Goal: Task Accomplishment & Management: Use online tool/utility

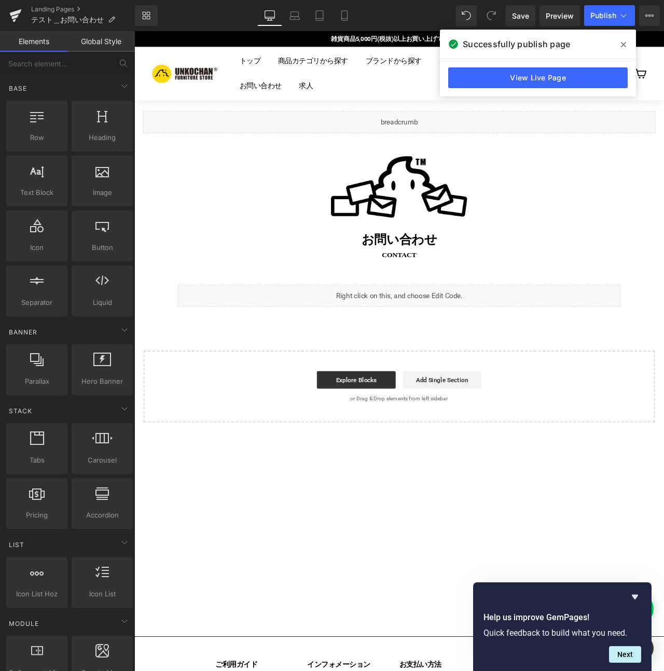
click at [365, 402] on div "Liquid Image お問い合わせ Heading contact Text Block Row 60px Liquid Row Select your …" at bounding box center [448, 304] width 622 height 382
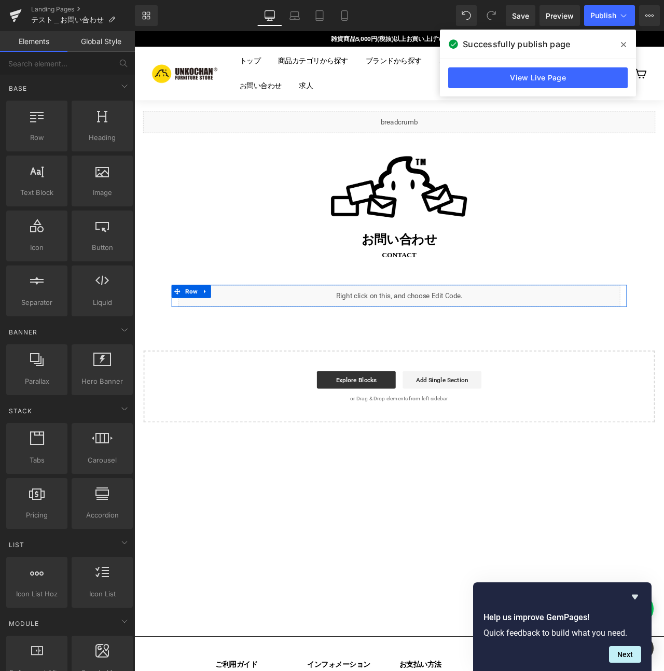
click at [195, 335] on span "Row" at bounding box center [202, 340] width 20 height 16
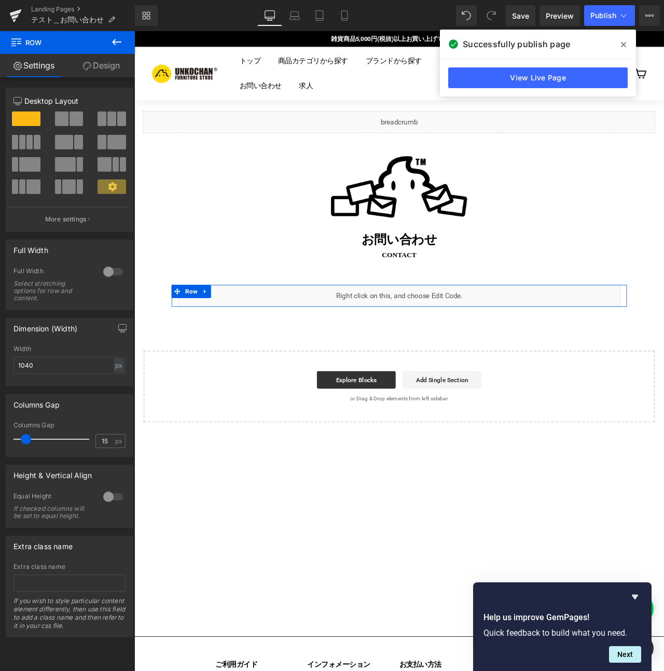
click at [92, 66] on link "Design" at bounding box center [100, 65] width 67 height 23
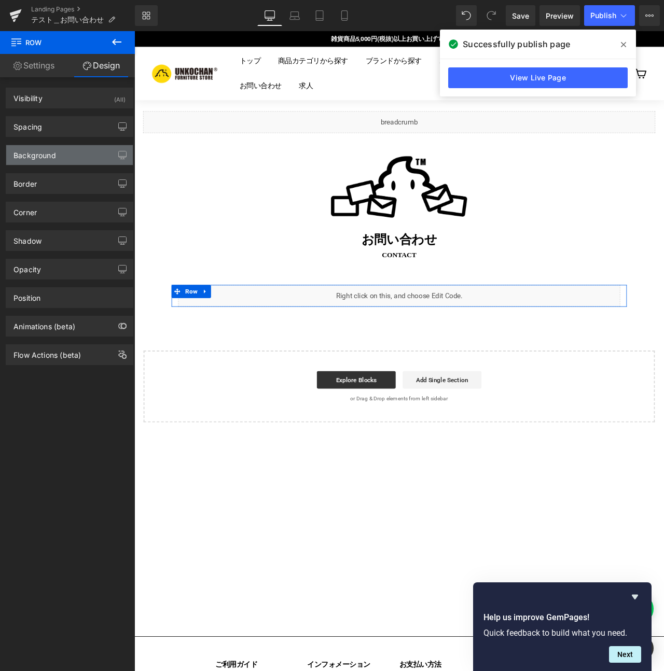
type input "0"
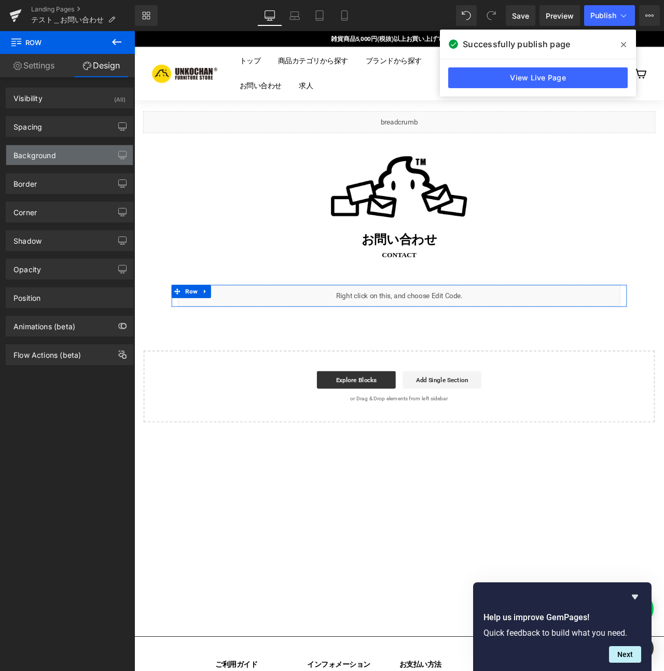
type input "0"
click at [67, 153] on div "Background" at bounding box center [69, 155] width 126 height 20
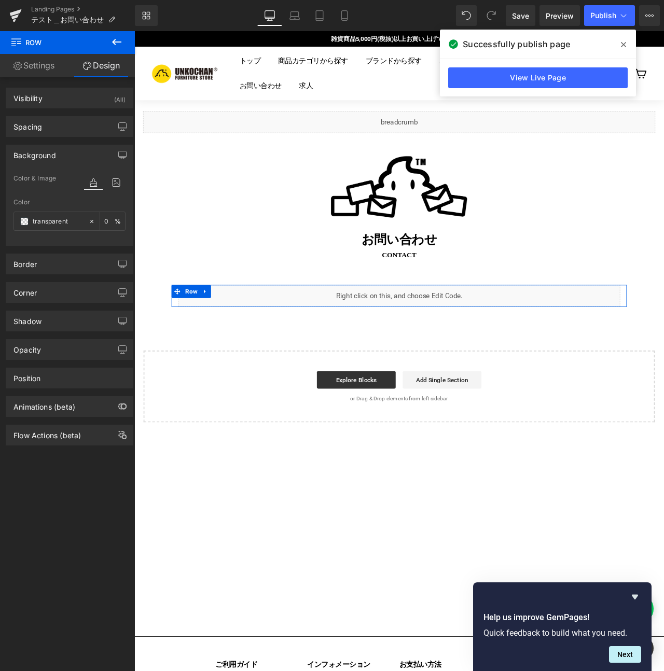
click at [67, 153] on div "Background" at bounding box center [69, 155] width 126 height 20
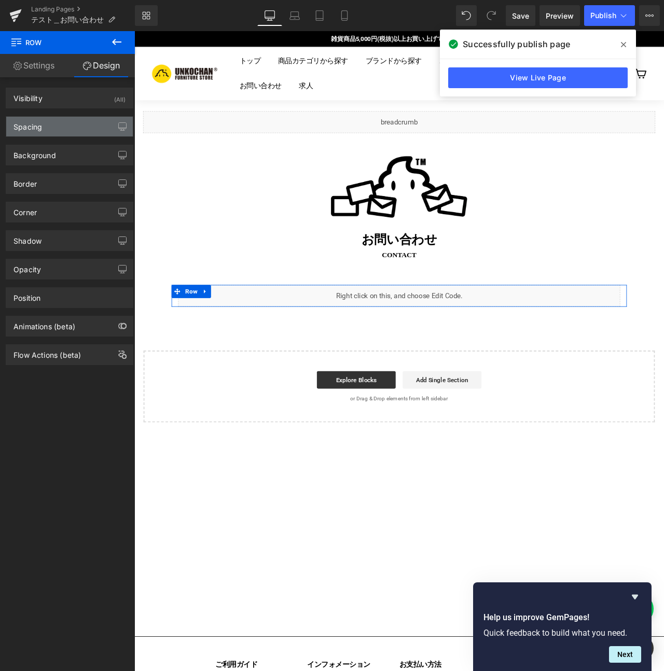
click at [68, 129] on div "Spacing" at bounding box center [69, 127] width 126 height 20
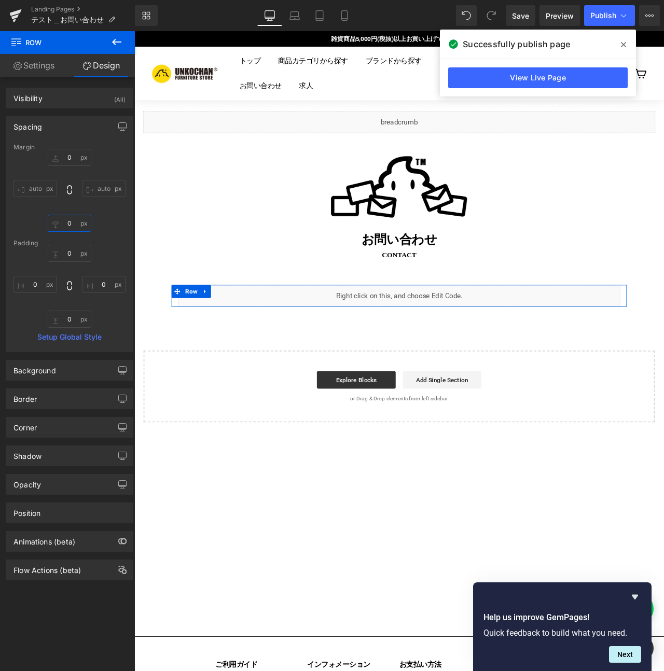
click at [70, 221] on input "0" at bounding box center [70, 223] width 44 height 17
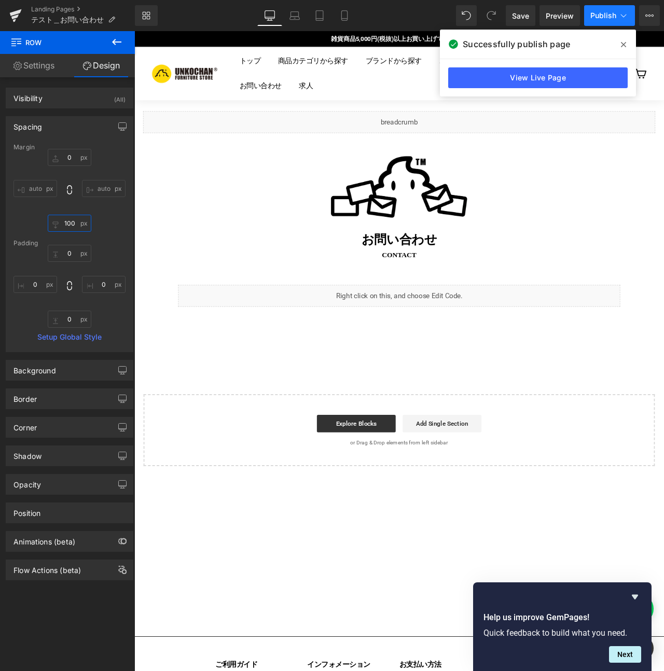
type input "100"
click at [600, 8] on button "Publish" at bounding box center [609, 15] width 51 height 21
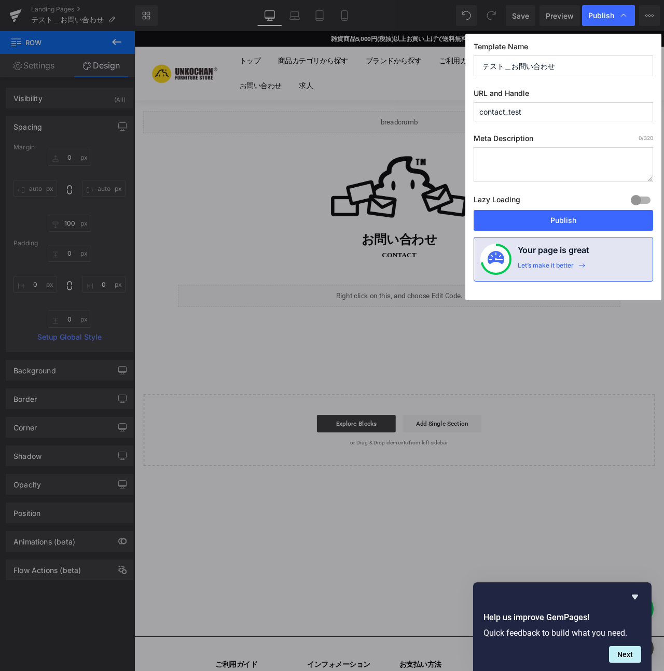
click at [600, 8] on div "Publish" at bounding box center [608, 15] width 53 height 21
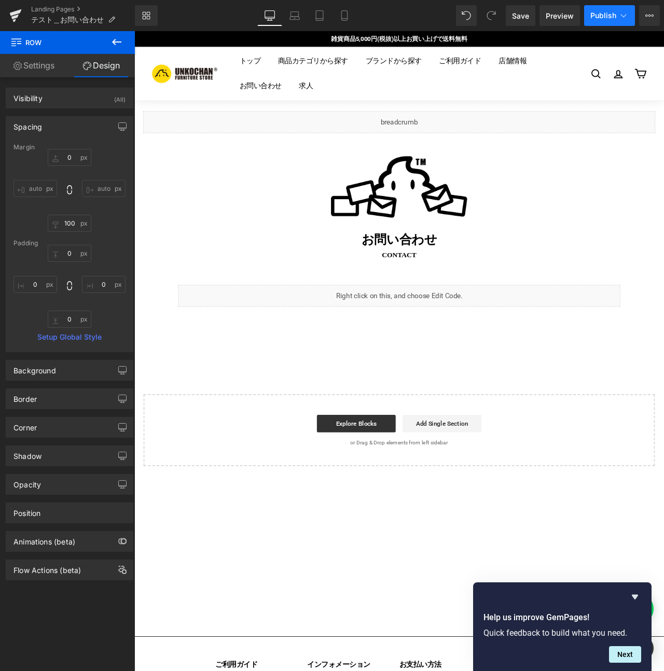
click at [600, 8] on button "Publish" at bounding box center [609, 15] width 51 height 21
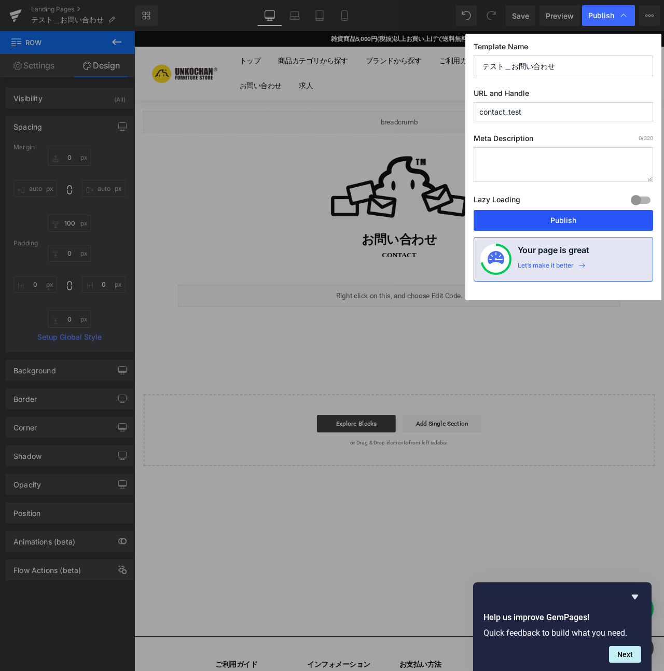
click at [550, 210] on button "Publish" at bounding box center [562, 220] width 179 height 21
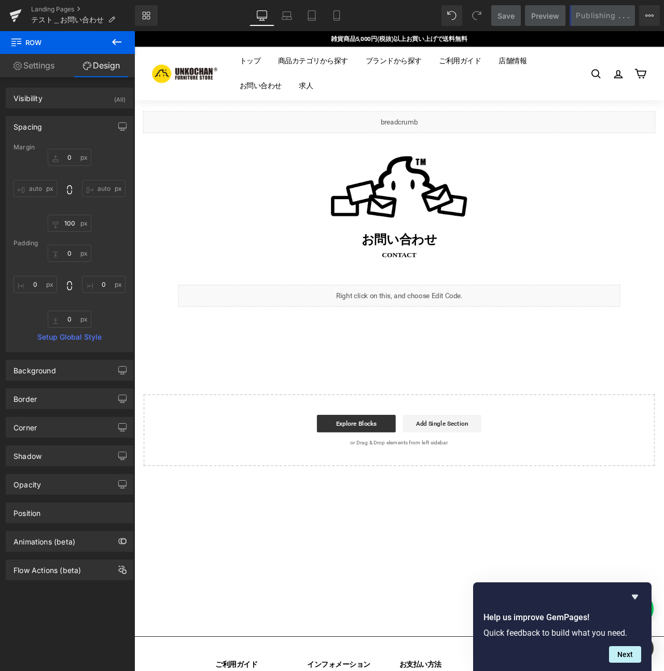
click at [250, 373] on div "Liquid Image お問い合わせ Heading contact Text Block Row 60px Liquid Row Select your …" at bounding box center [448, 329] width 622 height 433
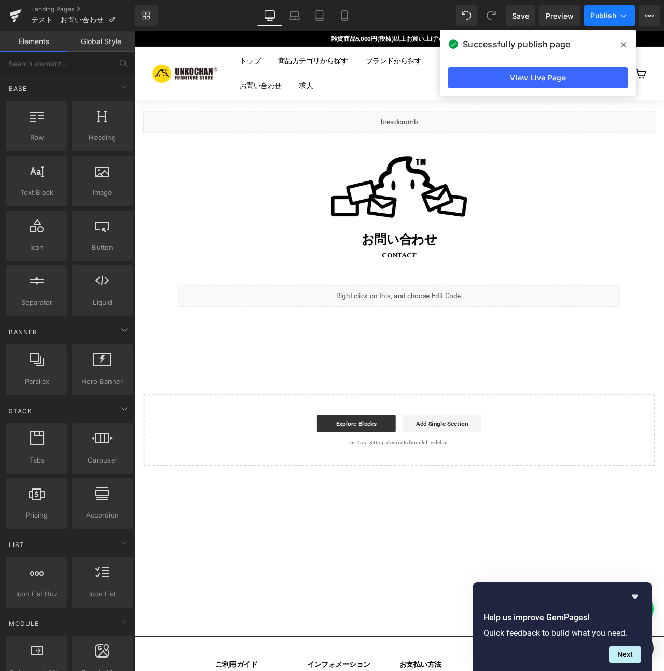
click at [620, 16] on icon at bounding box center [623, 15] width 10 height 10
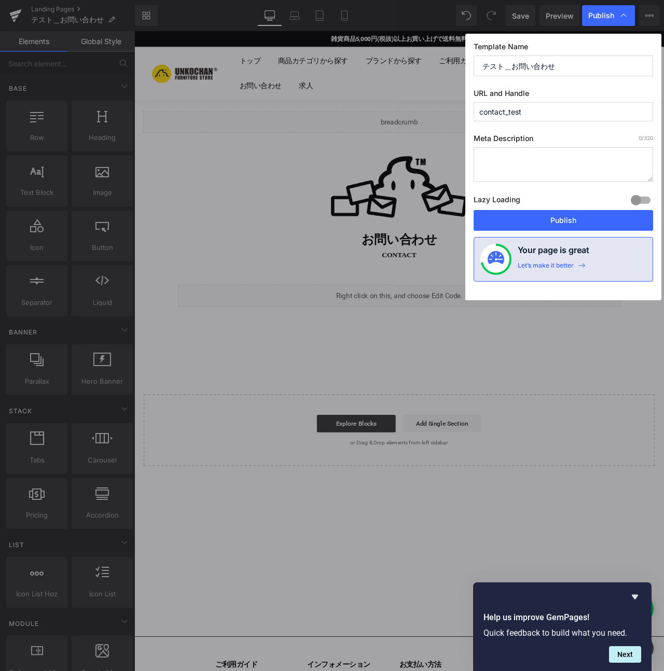
click at [499, 115] on input "contact_test" at bounding box center [562, 111] width 179 height 19
click at [504, 113] on input "contact_test" at bounding box center [562, 111] width 179 height 19
click at [505, 113] on input "contact_test" at bounding box center [562, 111] width 179 height 19
click at [510, 66] on input "テスト＿お問い合わせ" at bounding box center [562, 65] width 179 height 21
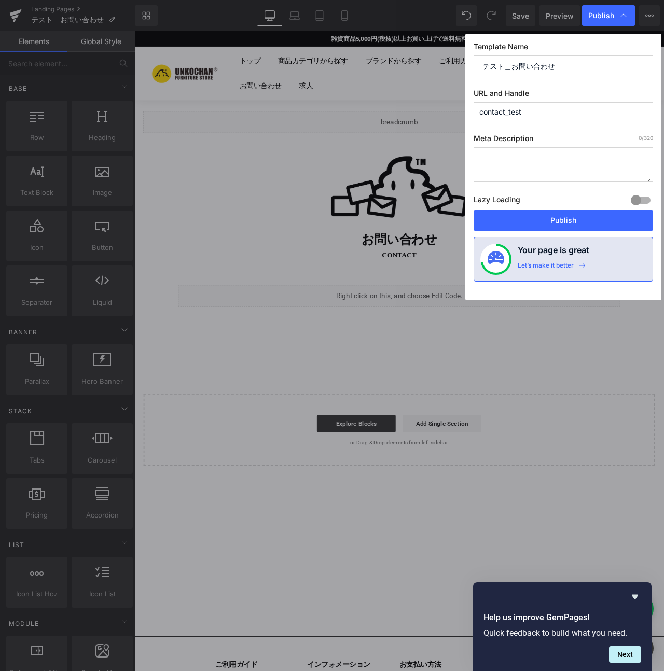
drag, startPoint x: 512, startPoint y: 66, endPoint x: 475, endPoint y: 68, distance: 37.4
click at [475, 68] on input "テスト＿お問い合わせ" at bounding box center [562, 65] width 179 height 21
type input "お問い合わせ"
type input "info_"
click at [626, 22] on div "Publish" at bounding box center [608, 15] width 53 height 21
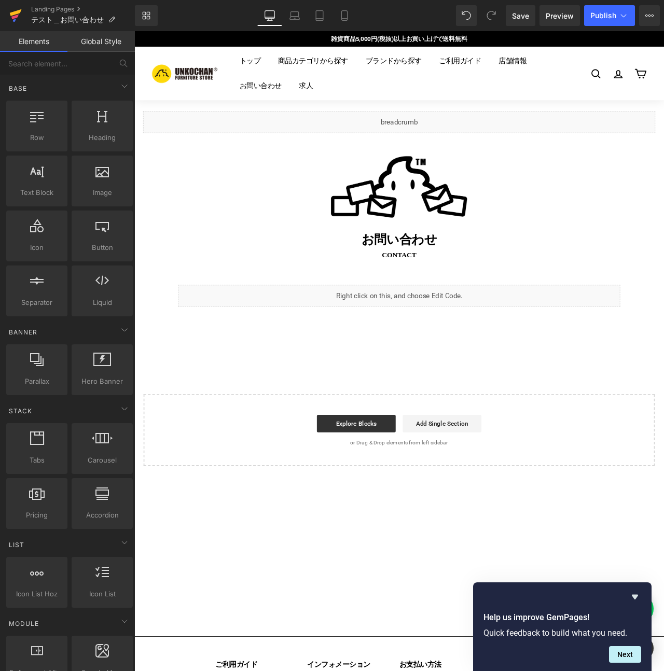
click at [3, 17] on link at bounding box center [15, 15] width 31 height 31
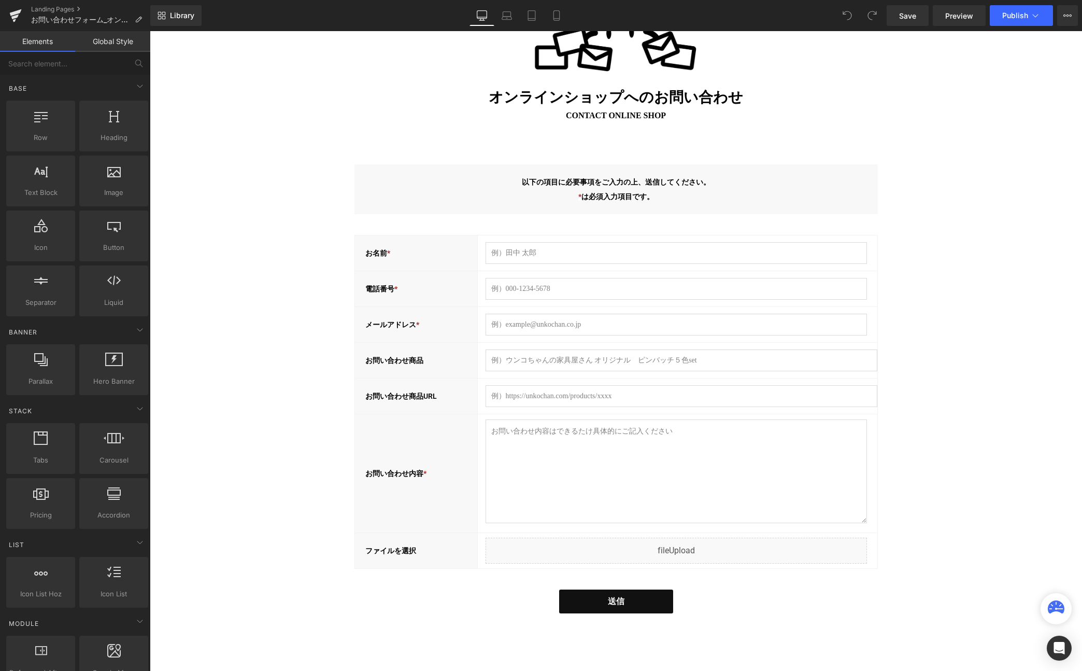
scroll to position [228, 0]
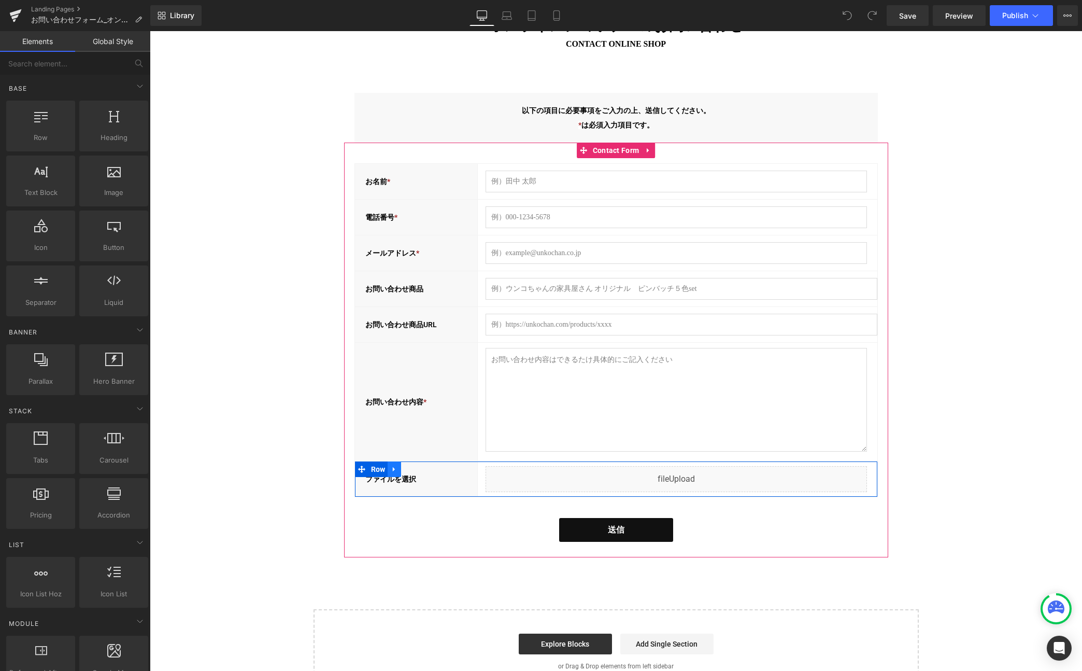
click at [391, 468] on icon at bounding box center [394, 469] width 7 height 8
click at [418, 470] on icon at bounding box center [421, 468] width 7 height 7
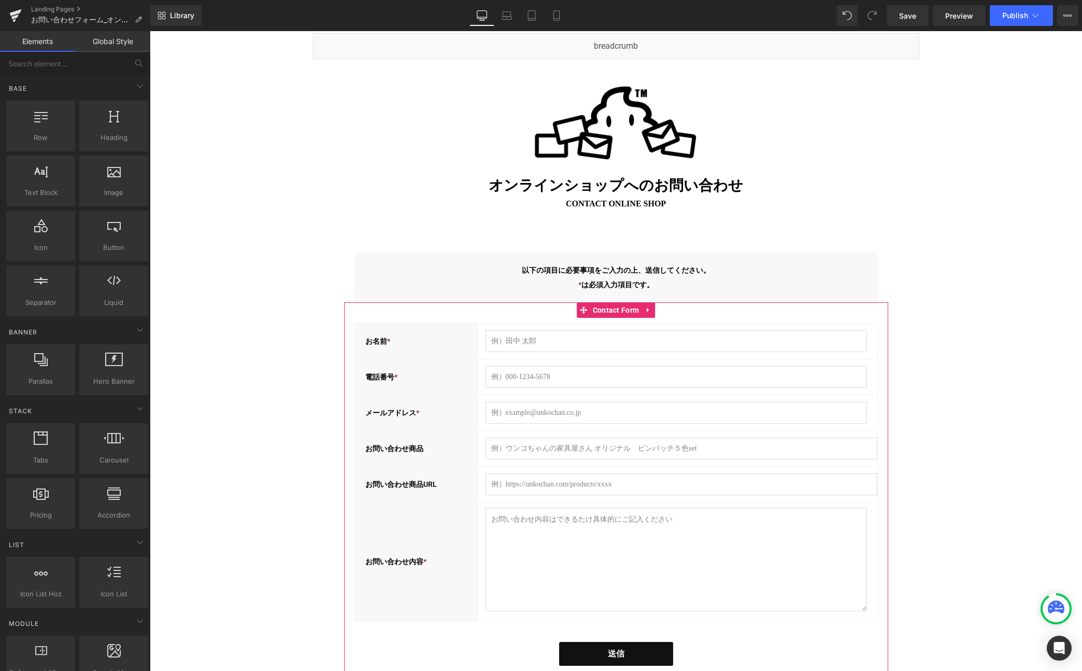
scroll to position [0, 0]
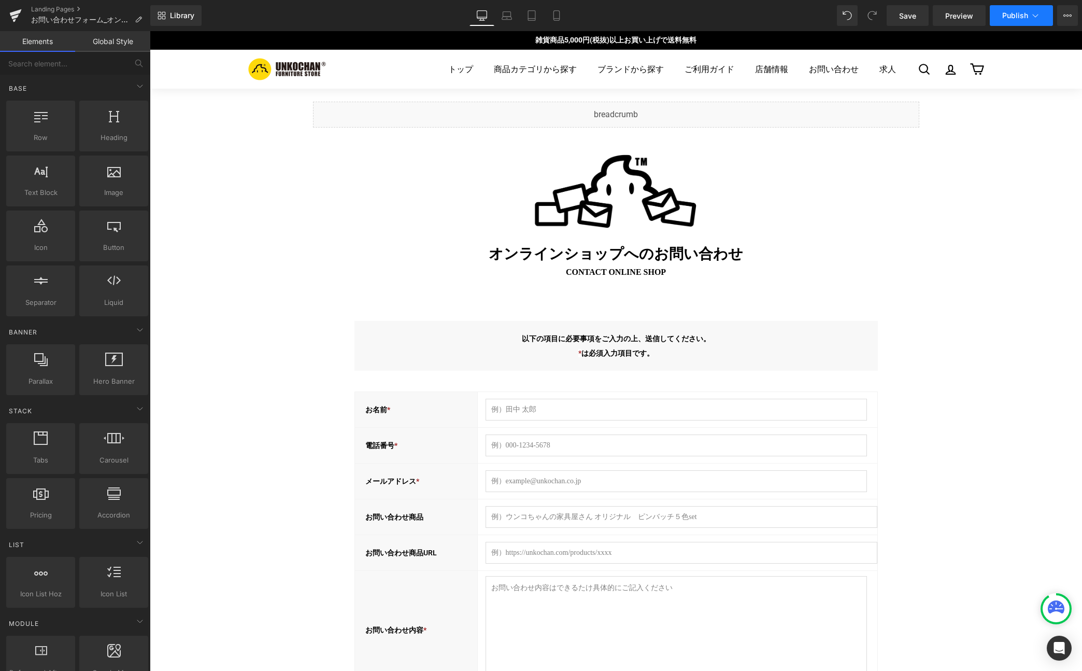
click at [1024, 20] on button "Publish" at bounding box center [1021, 15] width 63 height 21
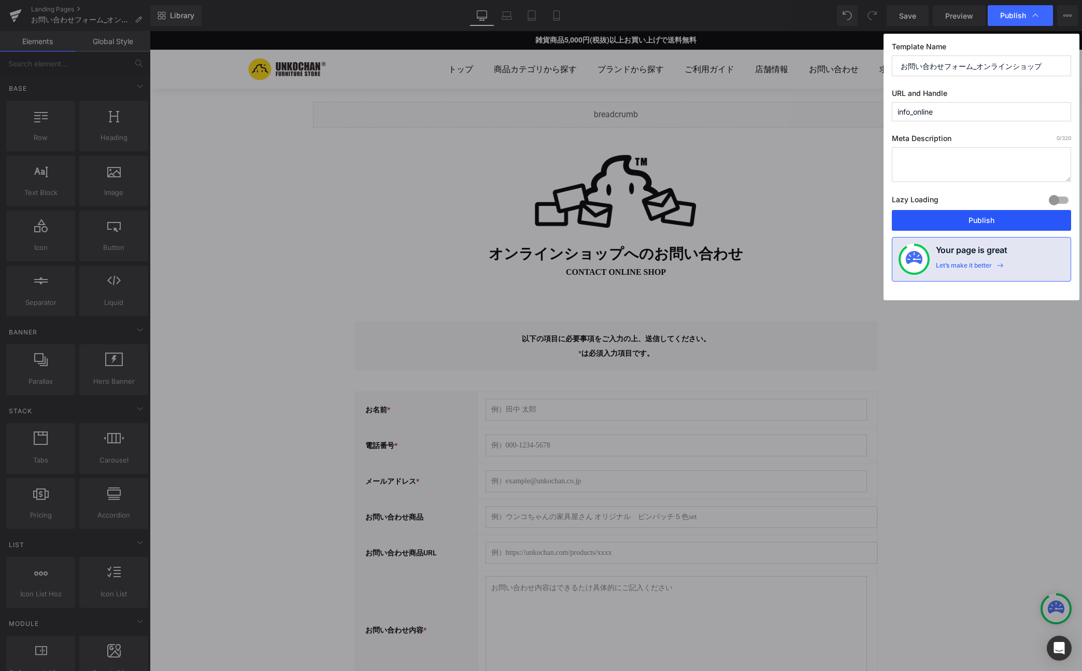
click at [968, 220] on button "Publish" at bounding box center [981, 220] width 179 height 21
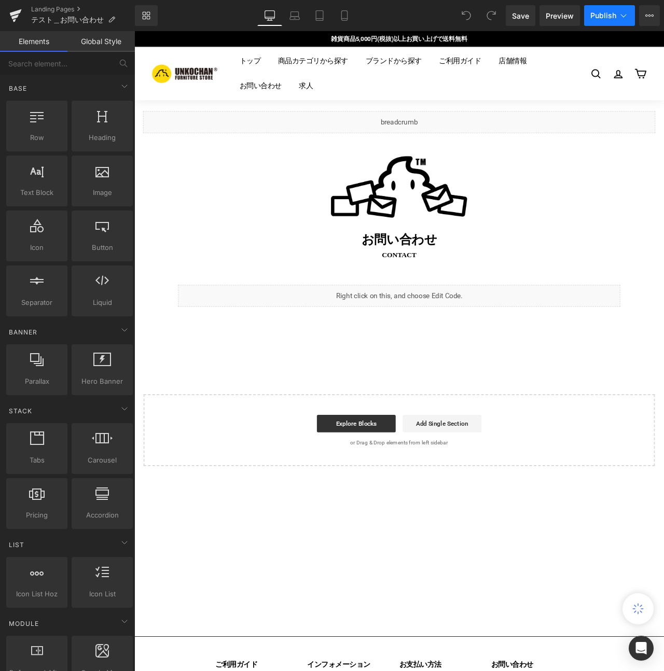
click at [616, 13] on button "Publish" at bounding box center [609, 15] width 51 height 21
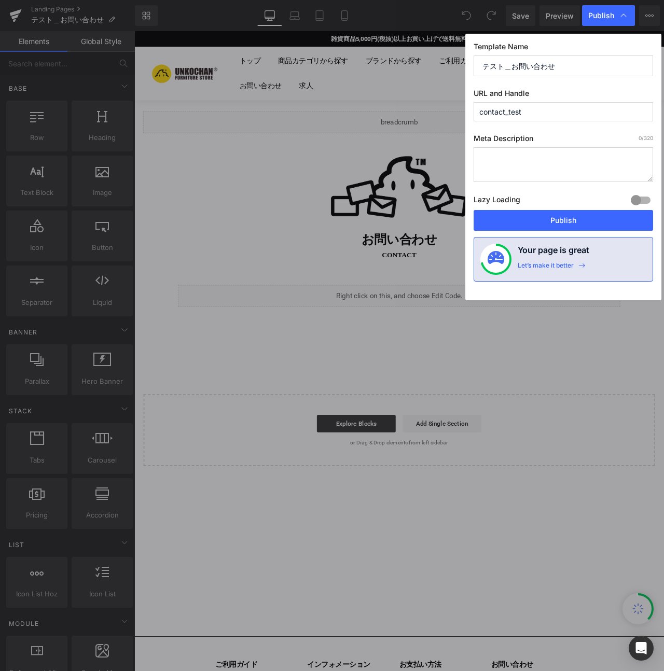
click at [545, 104] on input "contact_test" at bounding box center [562, 111] width 179 height 19
click at [542, 108] on input "contact_test" at bounding box center [562, 111] width 179 height 19
type input "info"
click at [512, 67] on input "テスト＿お問い合わせ" at bounding box center [562, 65] width 179 height 21
type input "お問い合わせ"
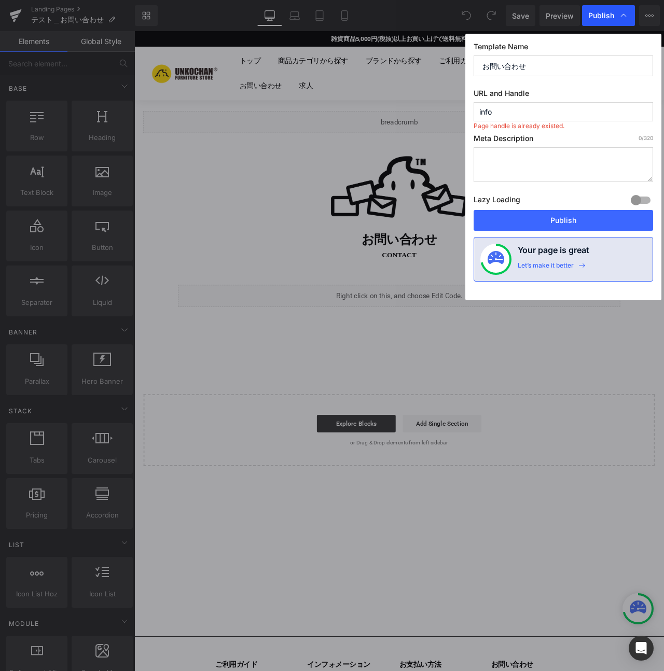
click at [600, 12] on span "Publish" at bounding box center [601, 15] width 26 height 9
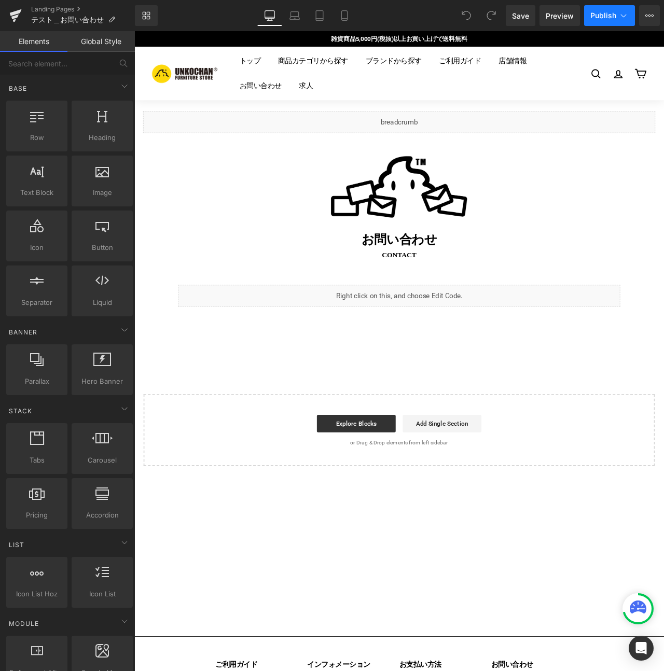
click at [600, 15] on span "Publish" at bounding box center [603, 15] width 26 height 8
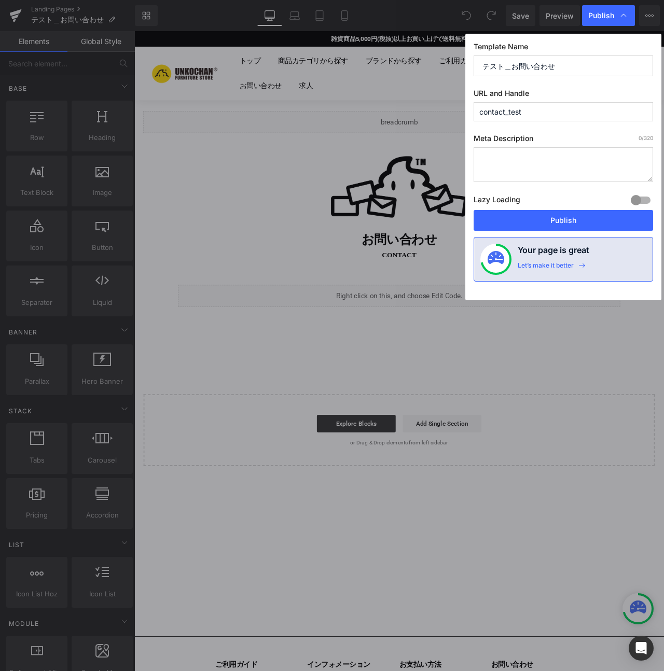
click at [538, 112] on input "contact_test" at bounding box center [562, 111] width 179 height 19
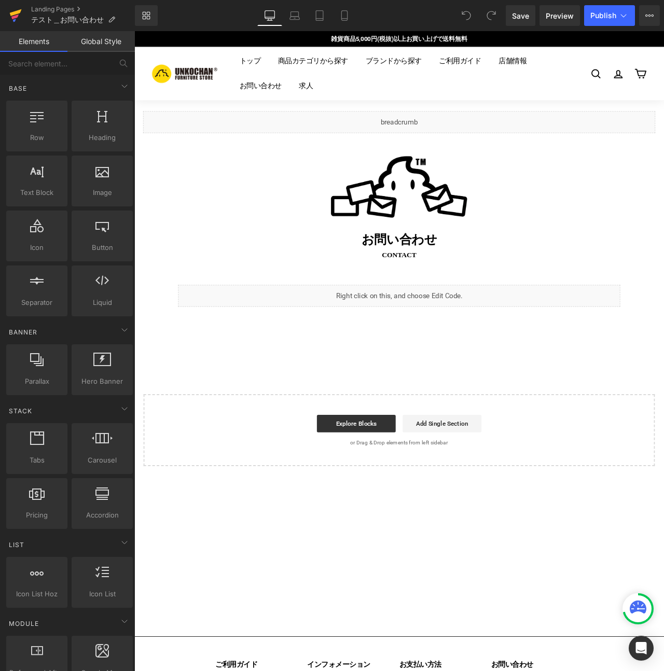
click at [20, 16] on icon at bounding box center [15, 16] width 12 height 26
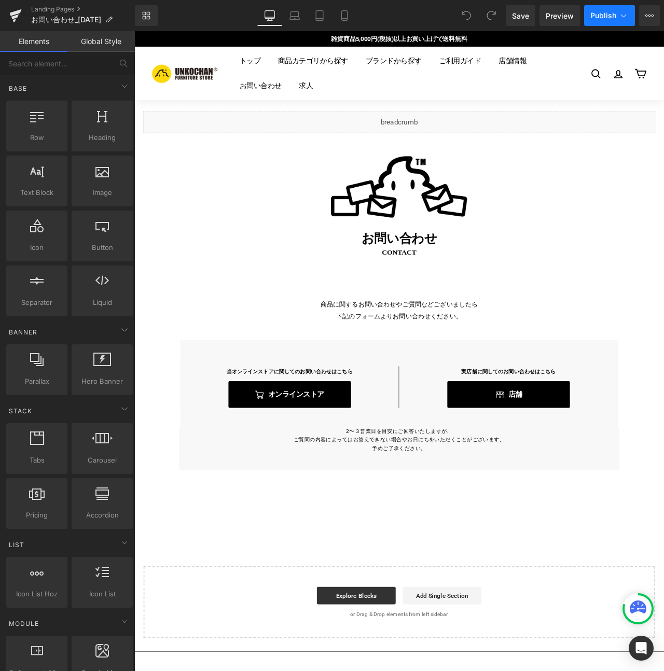
click at [627, 15] on icon at bounding box center [623, 15] width 10 height 10
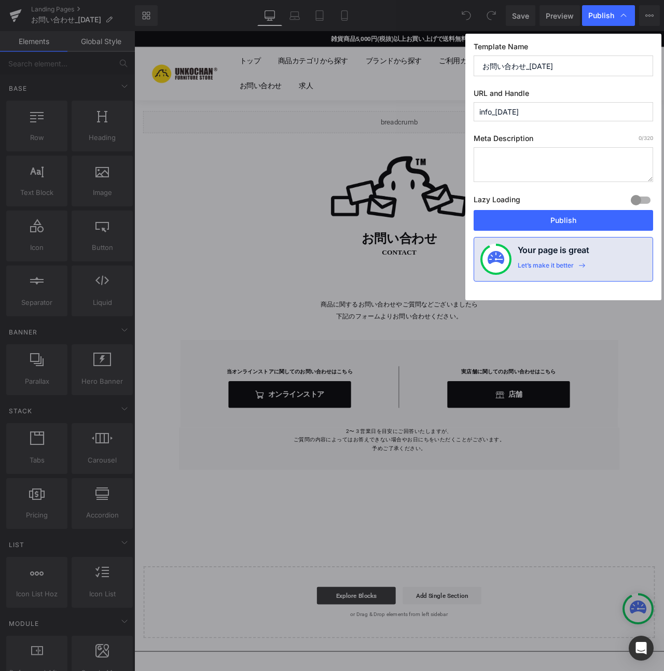
click at [541, 116] on input "info_2024" at bounding box center [562, 111] width 179 height 19
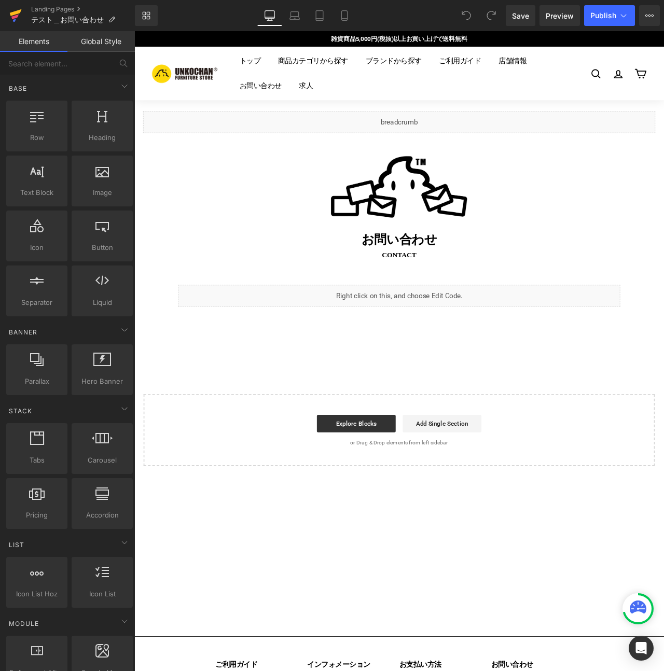
click at [16, 11] on icon at bounding box center [16, 12] width 12 height 7
click at [619, 12] on icon at bounding box center [623, 15] width 10 height 10
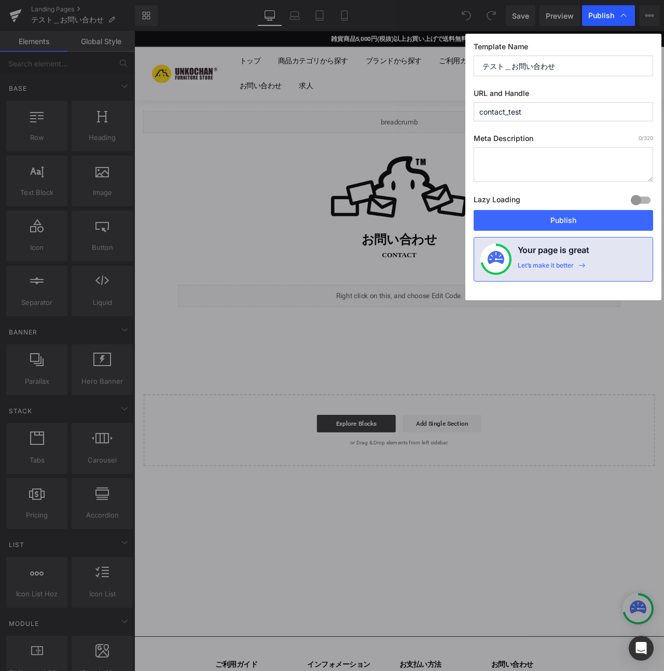
click at [616, 13] on span "Publish" at bounding box center [608, 15] width 40 height 10
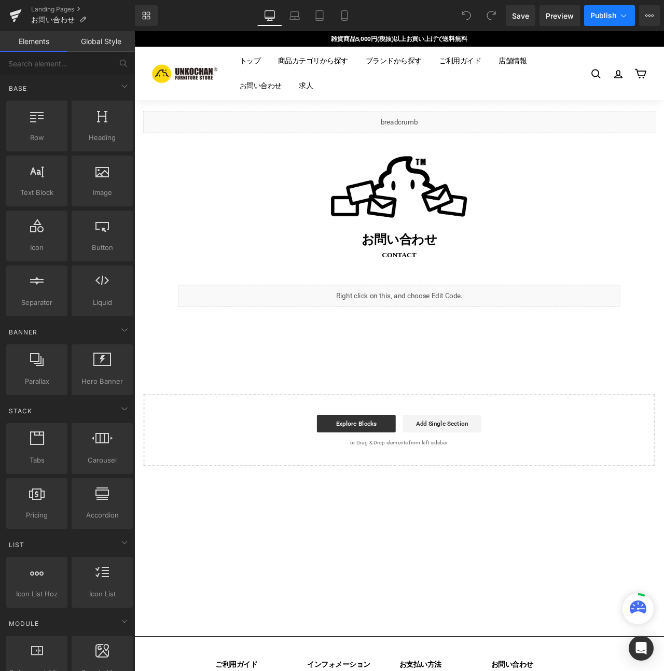
click at [622, 11] on icon at bounding box center [623, 15] width 10 height 10
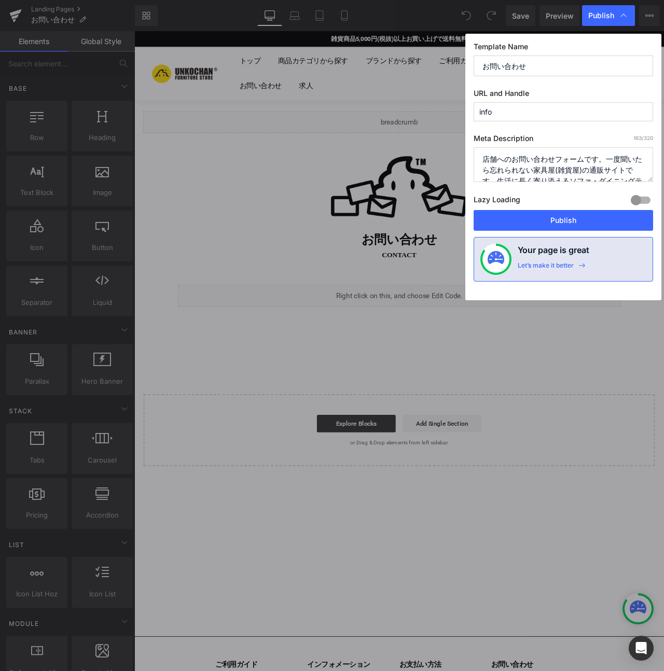
click at [624, 12] on icon at bounding box center [623, 15] width 10 height 10
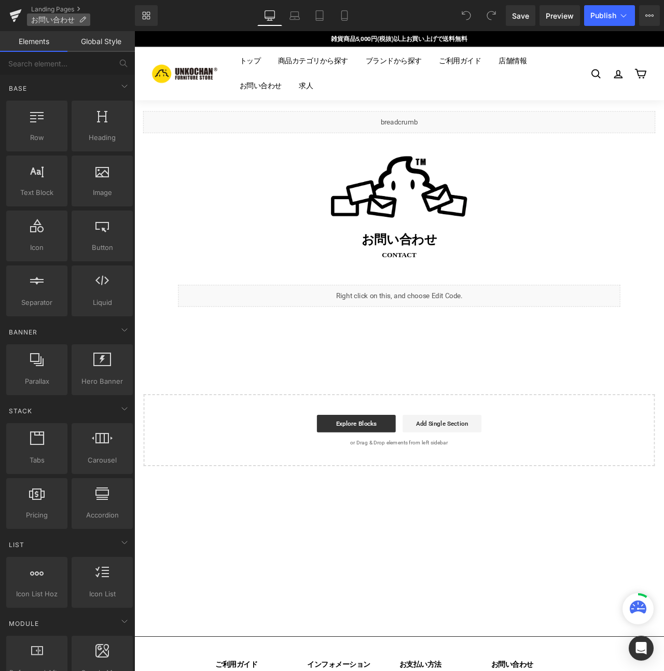
click at [83, 20] on icon at bounding box center [82, 19] width 7 height 7
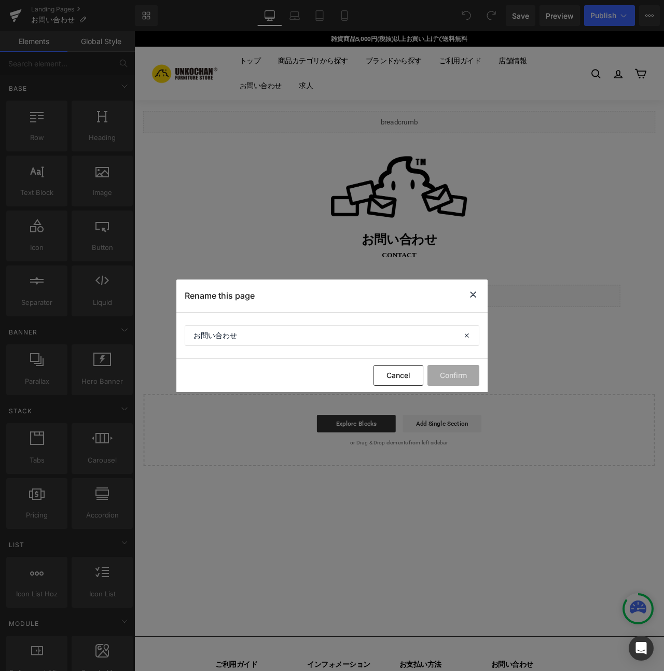
drag, startPoint x: 472, startPoint y: 293, endPoint x: 401, endPoint y: 310, distance: 73.4
click at [472, 293] on icon at bounding box center [473, 294] width 12 height 13
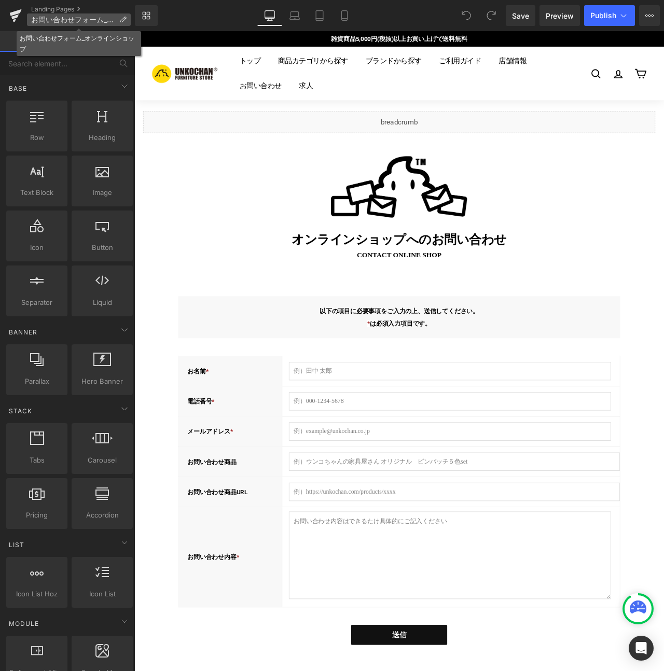
click at [122, 22] on icon at bounding box center [122, 19] width 7 height 7
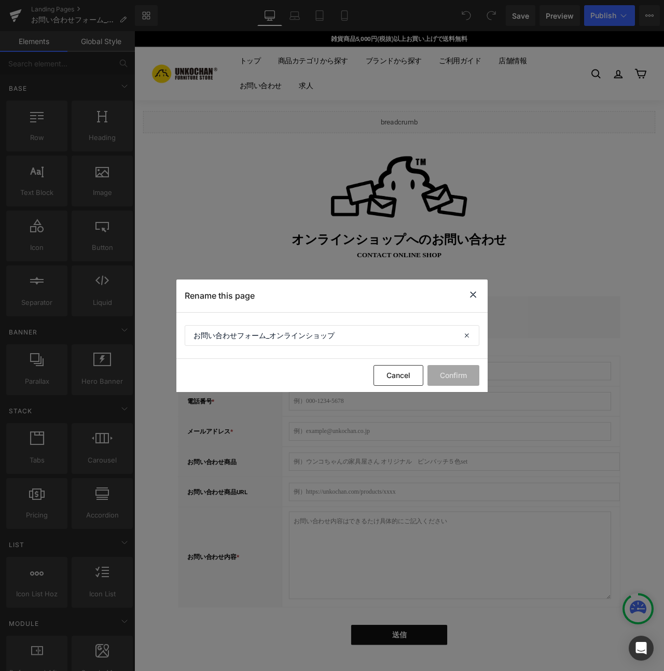
click at [476, 294] on icon at bounding box center [473, 294] width 12 height 13
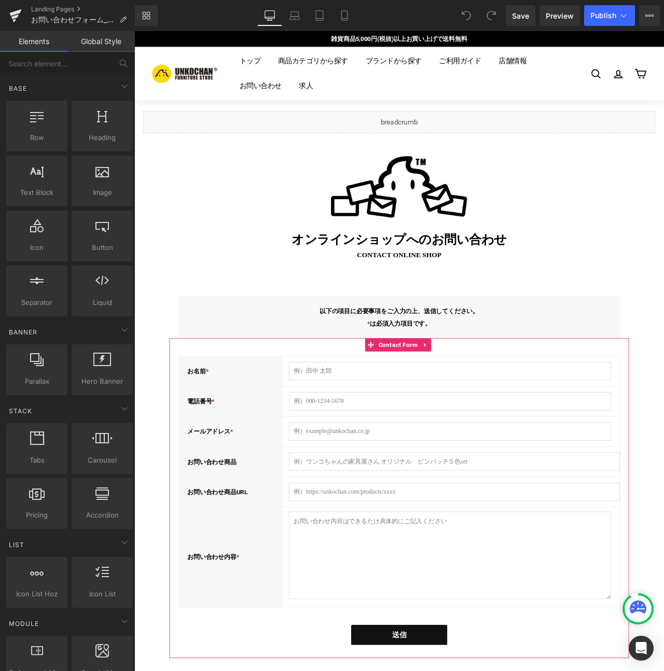
click at [477, 400] on icon at bounding box center [478, 402] width 2 height 5
click at [487, 401] on link at bounding box center [485, 403] width 13 height 16
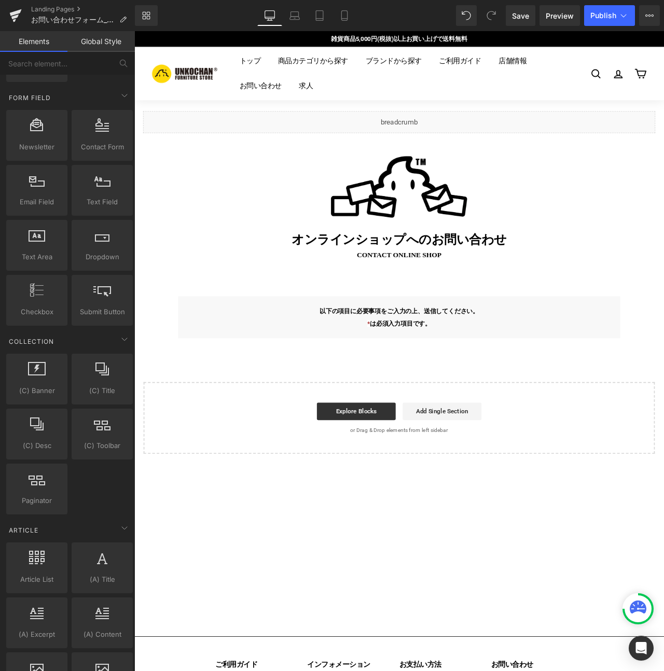
scroll to position [1690, 0]
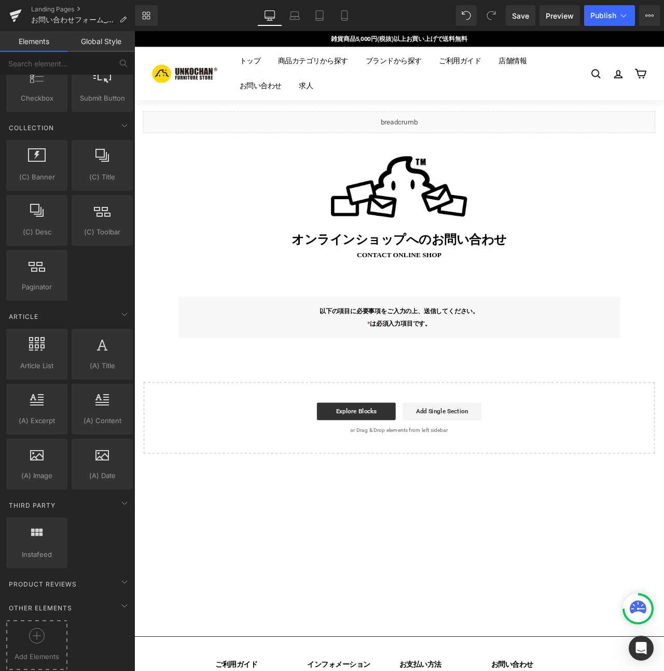
click at [31, 628] on icon at bounding box center [37, 636] width 16 height 16
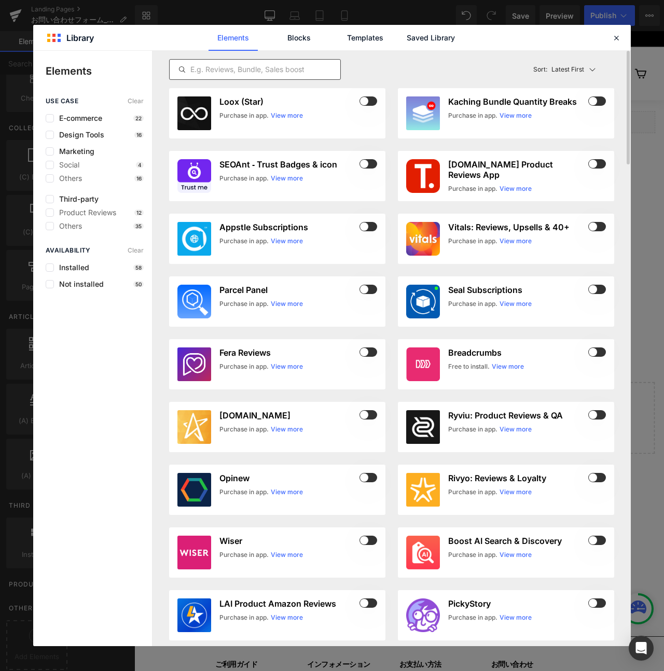
click at [222, 69] on input "text" at bounding box center [255, 69] width 171 height 12
click at [286, 39] on link "Blocks" at bounding box center [298, 38] width 49 height 26
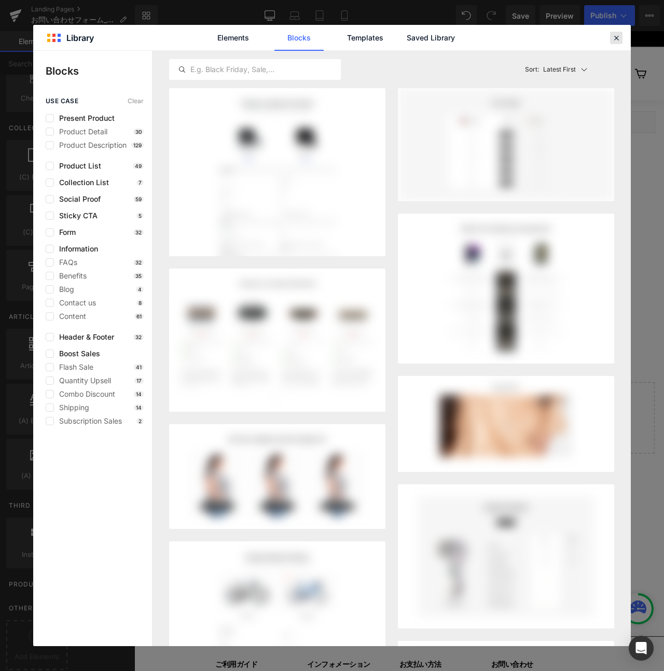
click at [610, 35] on div at bounding box center [616, 38] width 12 height 12
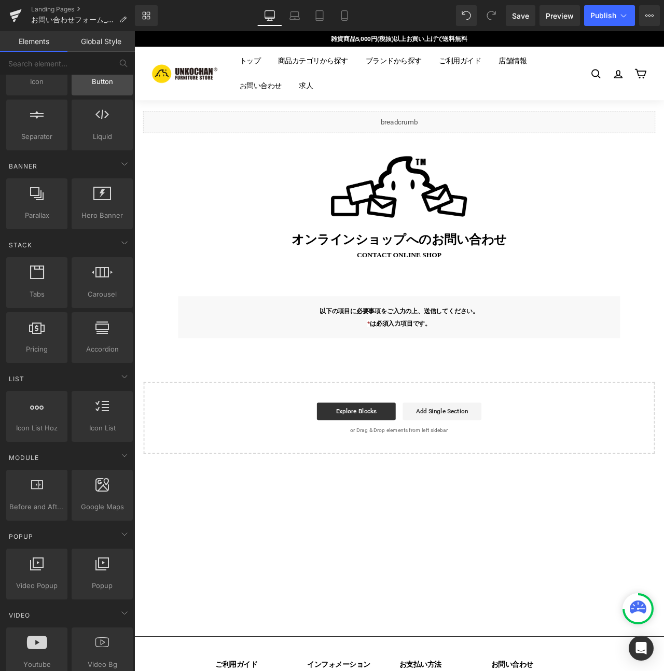
scroll to position [0, 0]
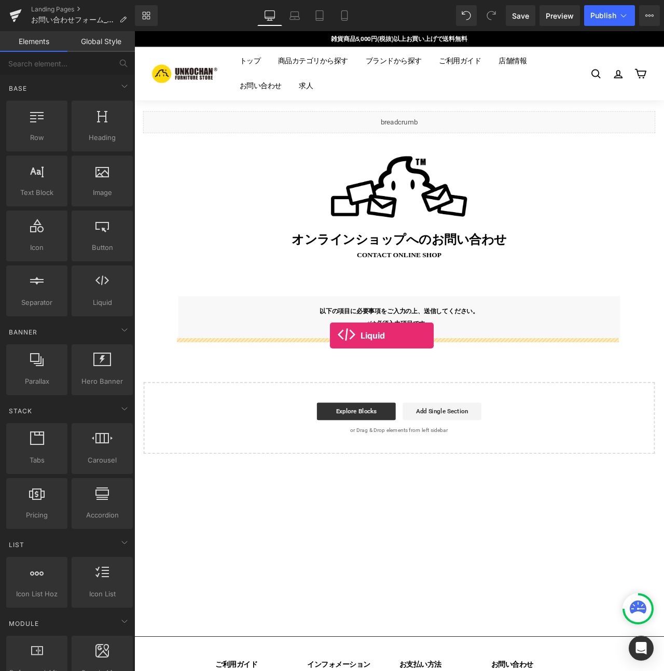
drag, startPoint x: 224, startPoint y: 328, endPoint x: 366, endPoint y: 392, distance: 155.2
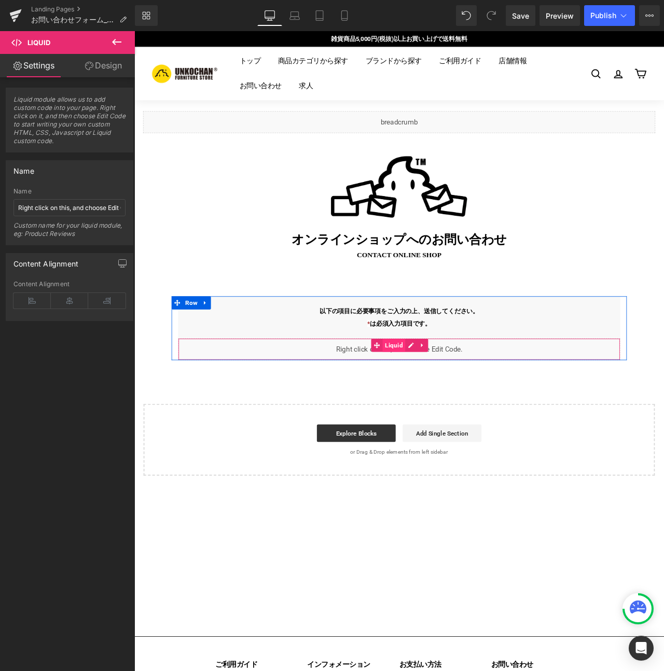
click at [436, 398] on span "Liquid" at bounding box center [441, 404] width 27 height 16
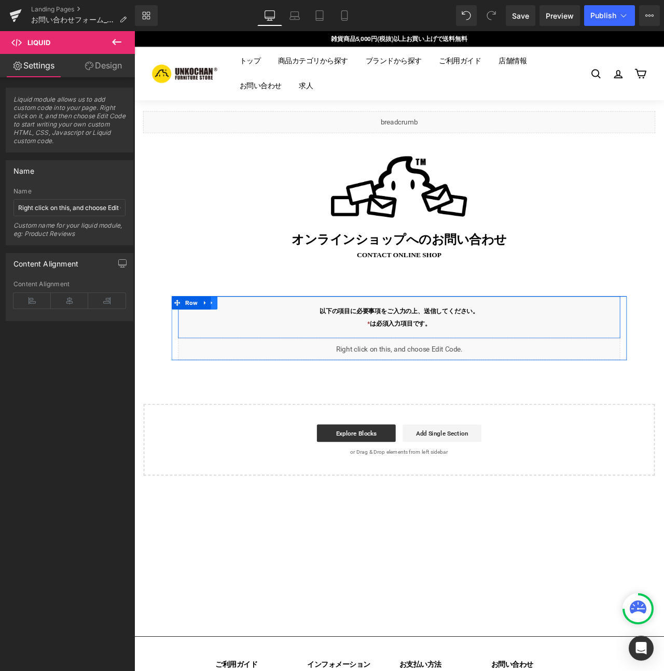
click at [224, 349] on icon at bounding box center [225, 353] width 7 height 8
click at [252, 352] on icon at bounding box center [252, 352] width 7 height 7
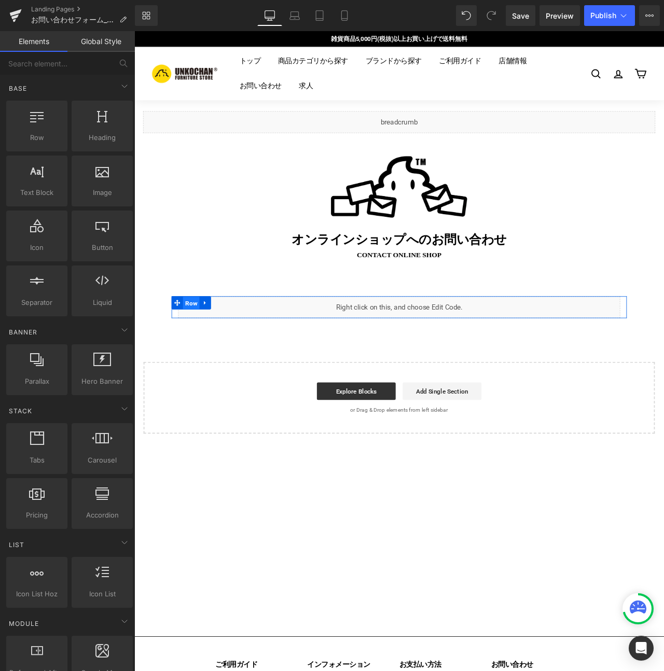
click at [202, 354] on ul "Row" at bounding box center [201, 353] width 47 height 16
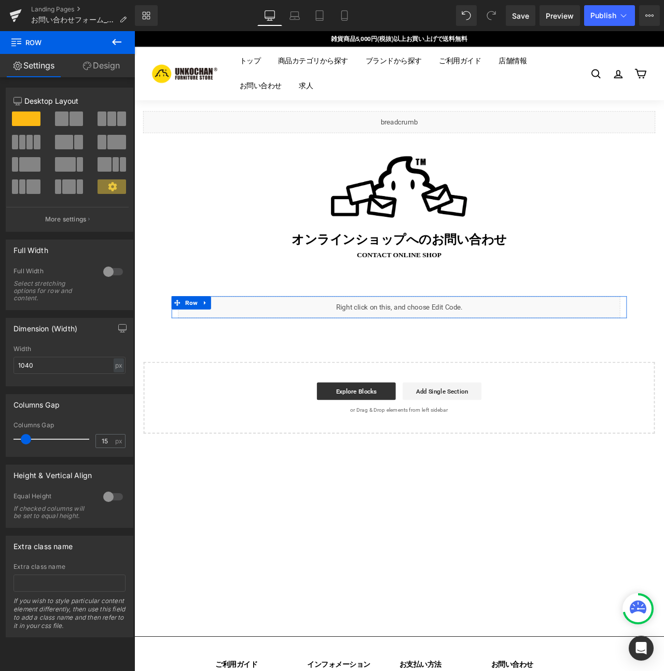
click at [94, 65] on link "Design" at bounding box center [100, 65] width 67 height 23
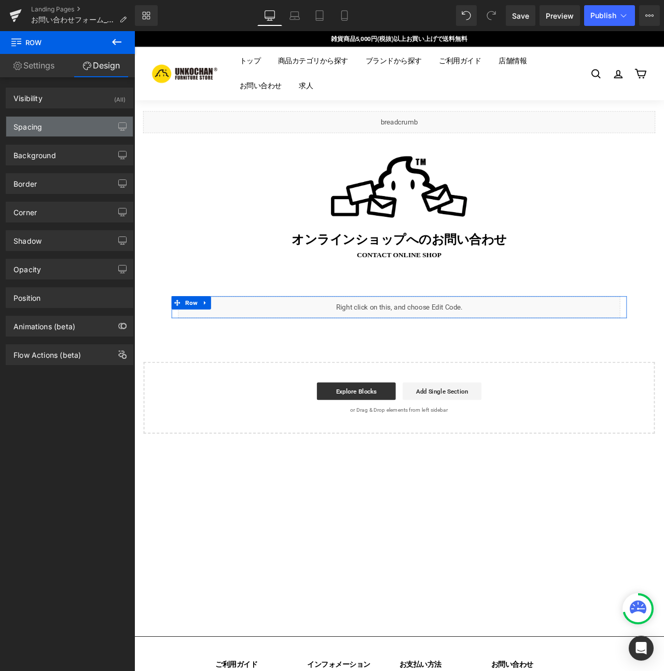
click at [65, 131] on div "Spacing" at bounding box center [69, 127] width 126 height 20
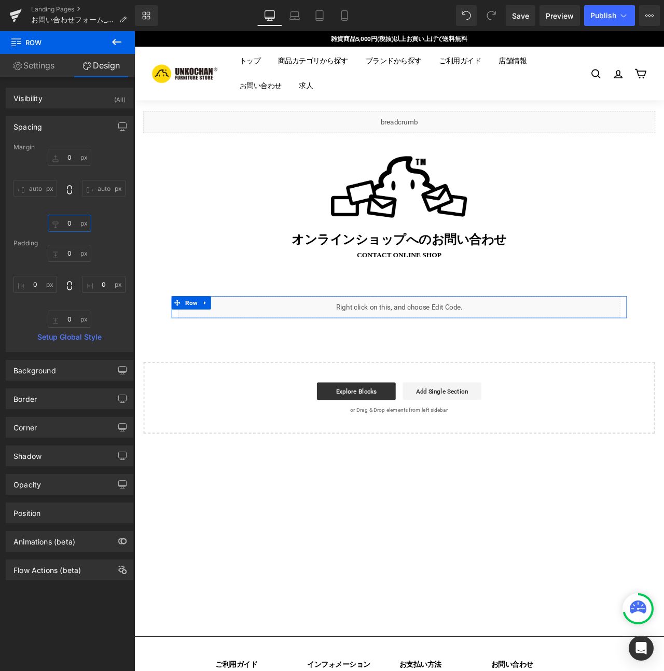
click at [70, 224] on input "0" at bounding box center [70, 223] width 44 height 17
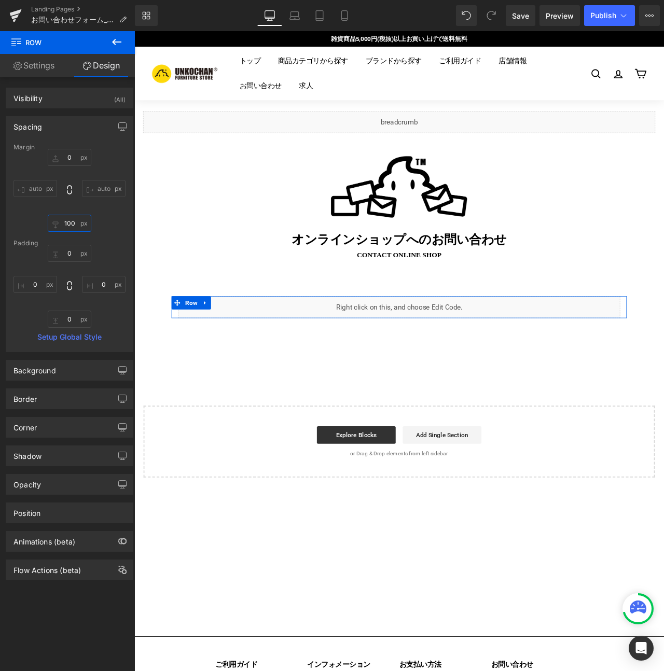
type input "100"
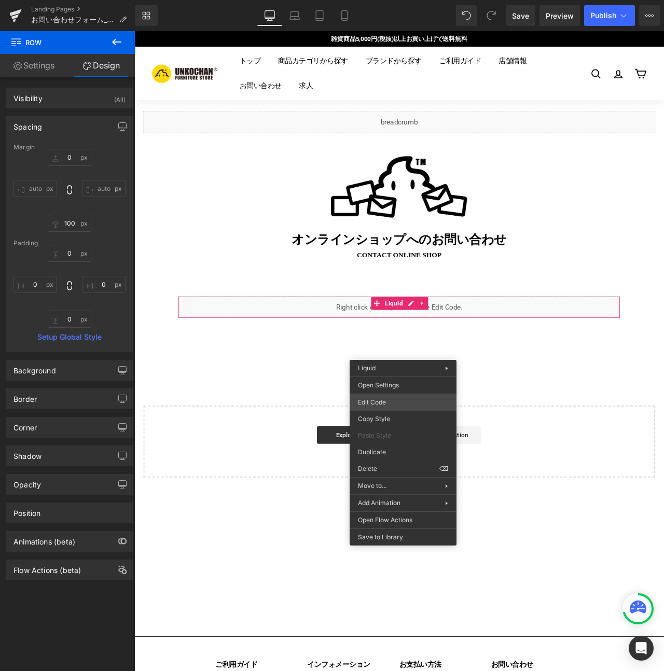
click at [389, 0] on div "Row You are previewing how the will restyle your page. You can not edit Element…" at bounding box center [332, 0] width 664 height 0
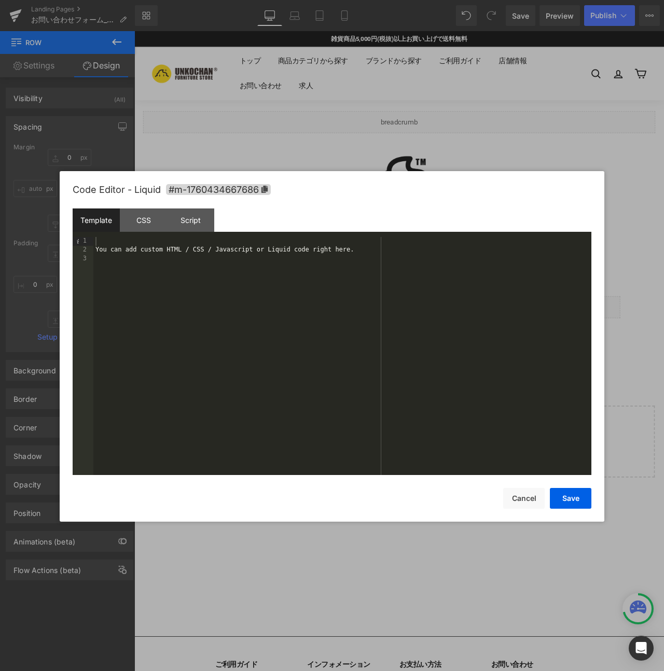
click at [315, 264] on div "You can add custom HTML / CSS / Javascript or Liquid code right here." at bounding box center [342, 365] width 498 height 256
click at [568, 497] on button "Save" at bounding box center [569, 498] width 41 height 21
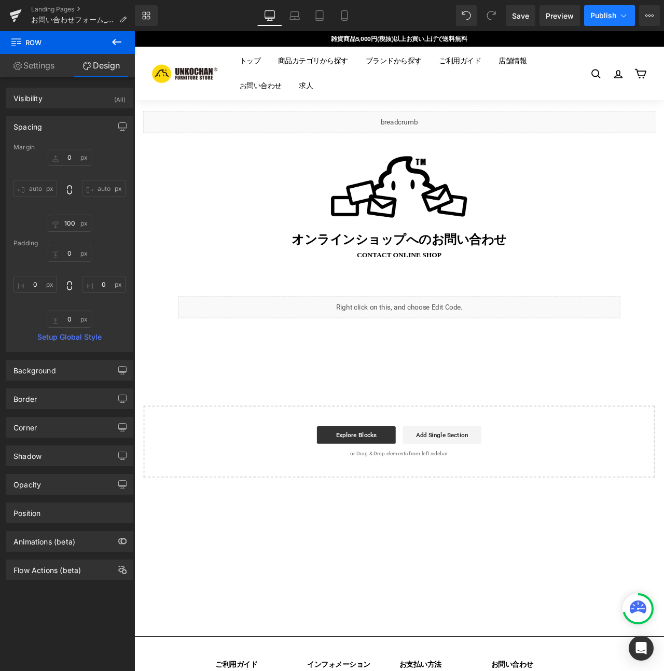
click at [595, 20] on button "Publish" at bounding box center [609, 15] width 51 height 21
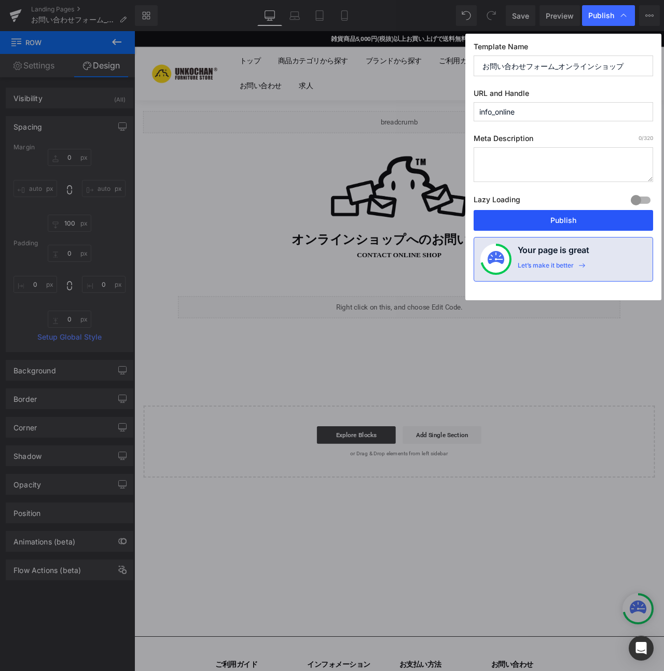
click at [551, 221] on button "Publish" at bounding box center [562, 220] width 179 height 21
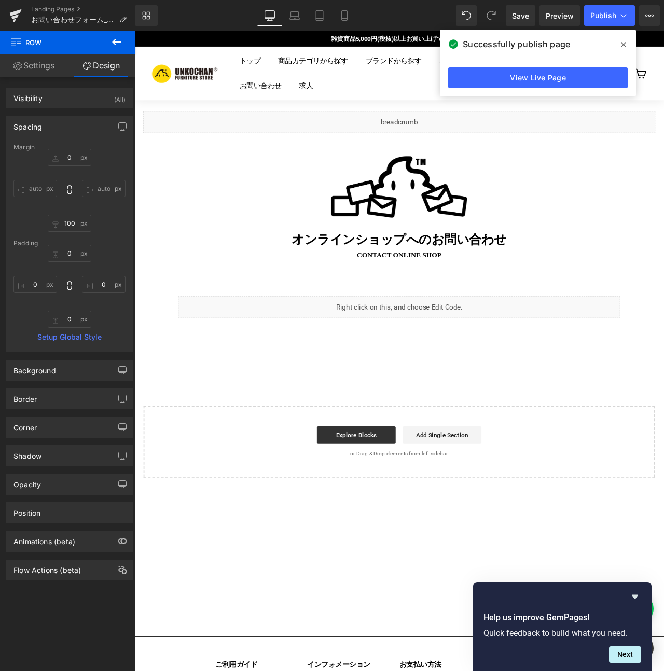
click at [626, 41] on span at bounding box center [623, 44] width 17 height 17
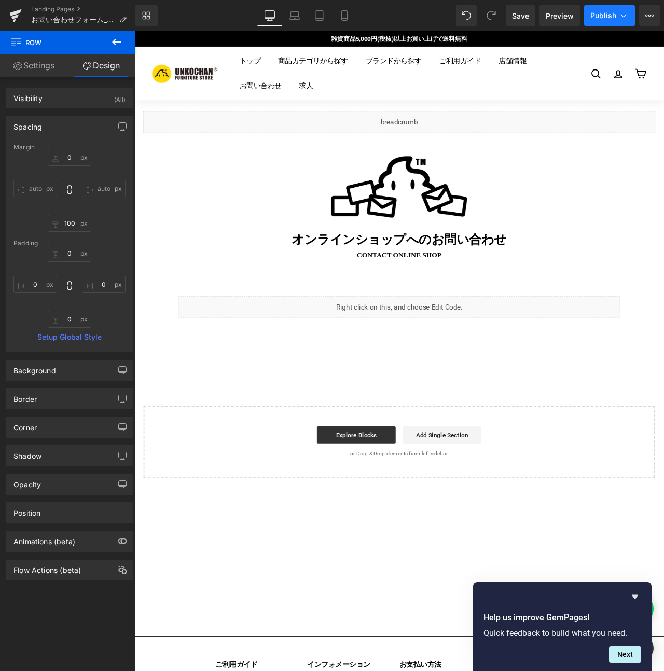
click at [606, 21] on button "Publish" at bounding box center [609, 15] width 51 height 21
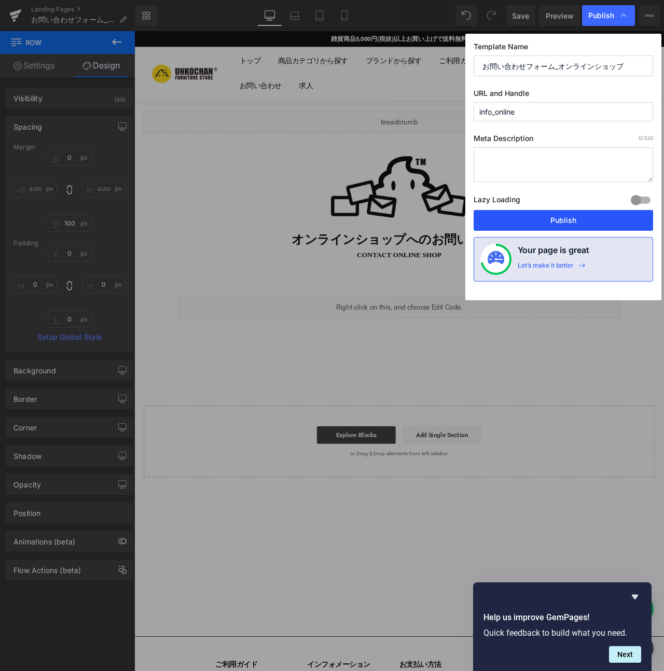
click at [584, 217] on button "Publish" at bounding box center [562, 220] width 179 height 21
